Goal: Task Accomplishment & Management: Use online tool/utility

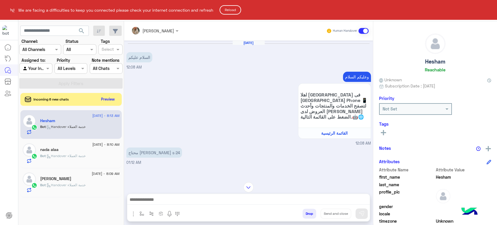
scroll to position [94, 0]
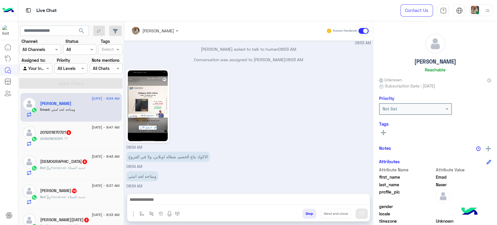
click at [479, 12] on div at bounding box center [480, 10] width 23 height 12
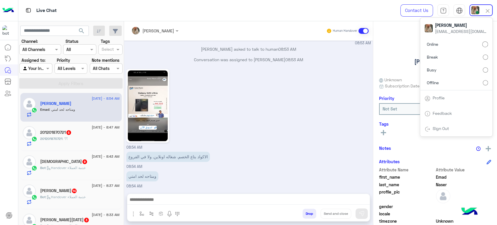
click at [473, 83] on label "Offline" at bounding box center [456, 82] width 63 height 10
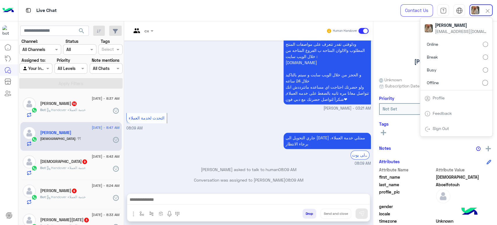
scroll to position [100, 0]
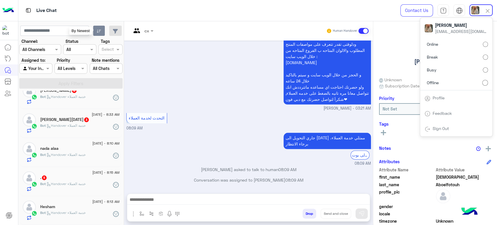
click at [98, 30] on icon "button" at bounding box center [99, 31] width 5 height 5
